Goal: Task Accomplishment & Management: Use online tool/utility

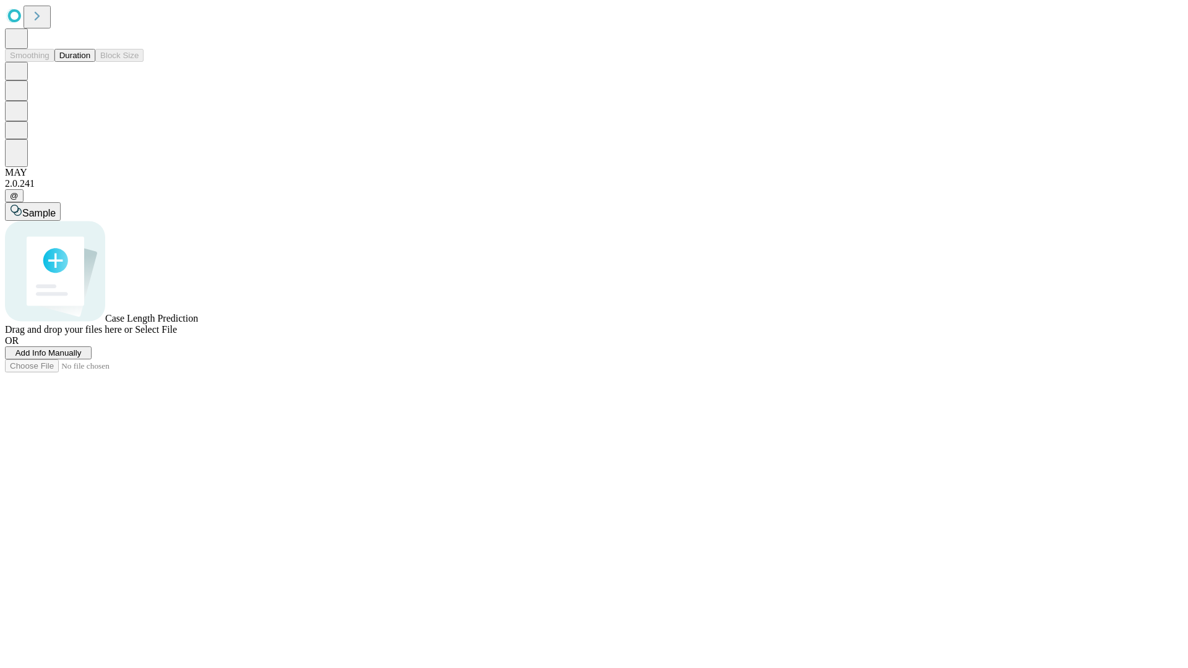
click at [82, 358] on span "Add Info Manually" at bounding box center [48, 352] width 66 height 9
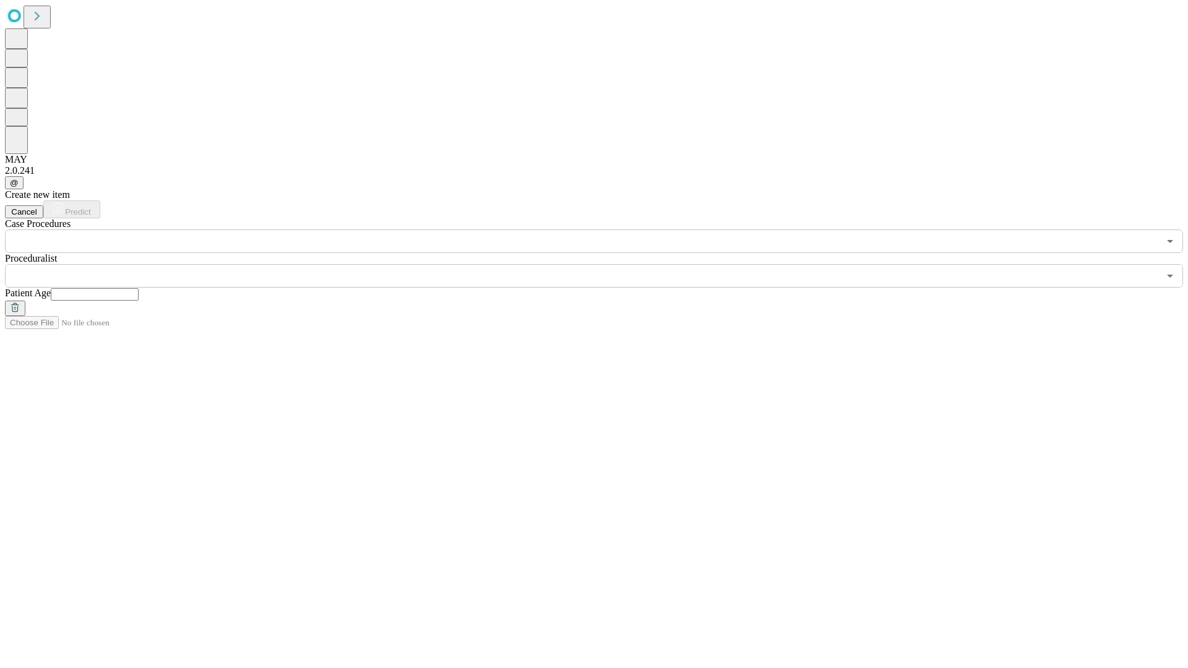
click at [139, 288] on input "text" at bounding box center [95, 294] width 88 height 12
type input "**"
click at [603, 264] on input "text" at bounding box center [582, 276] width 1154 height 24
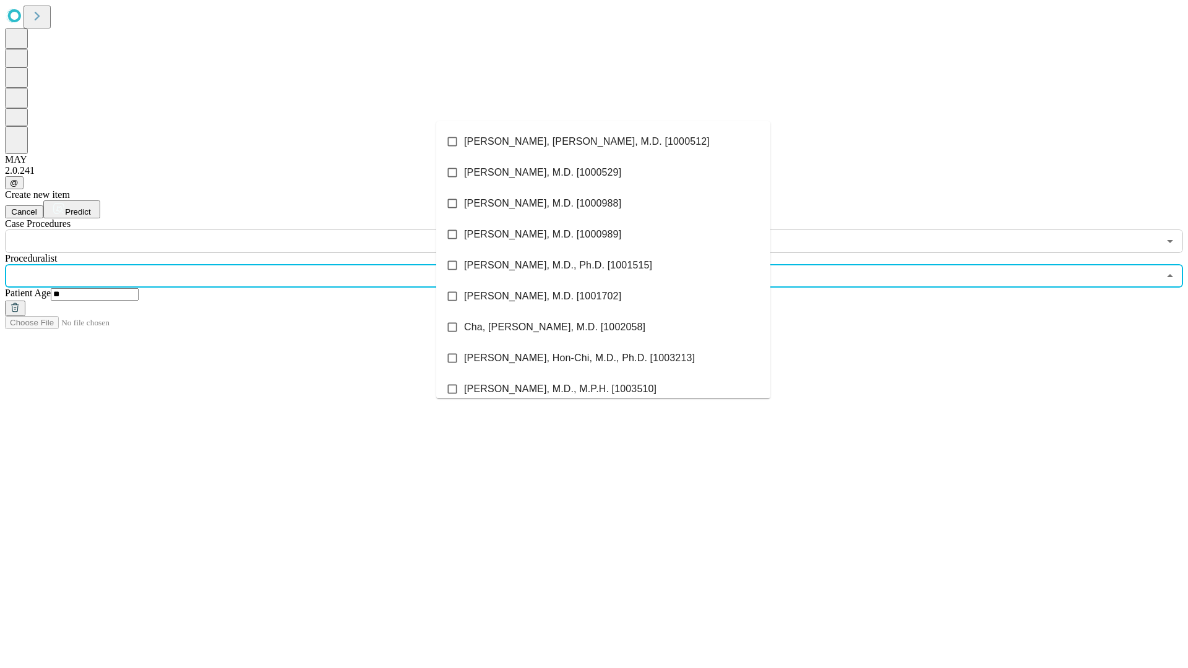
click at [603, 142] on li "[PERSON_NAME], [PERSON_NAME], M.D. [1000512]" at bounding box center [603, 141] width 334 height 31
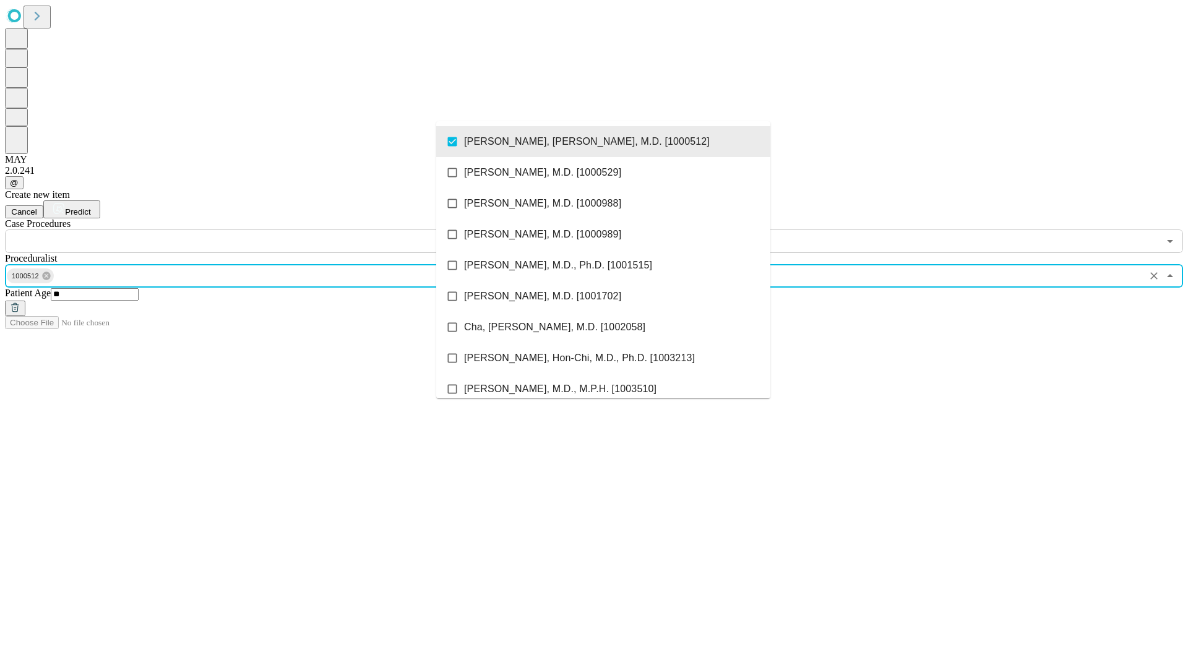
click at [260, 229] on input "text" at bounding box center [582, 241] width 1154 height 24
